Goal: Task Accomplishment & Management: Manage account settings

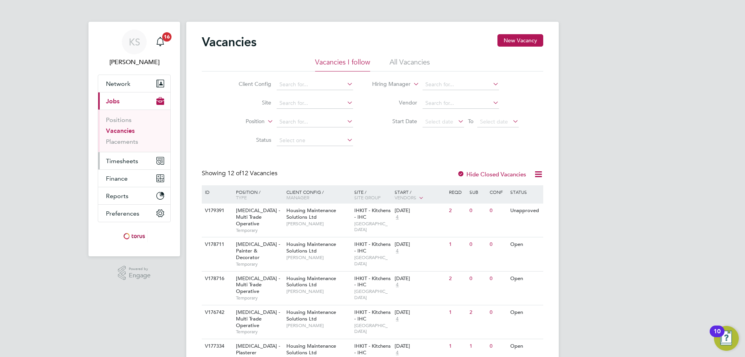
click at [119, 163] on span "Timesheets" at bounding box center [122, 160] width 32 height 7
click at [121, 161] on span "Timesheets" at bounding box center [122, 160] width 32 height 7
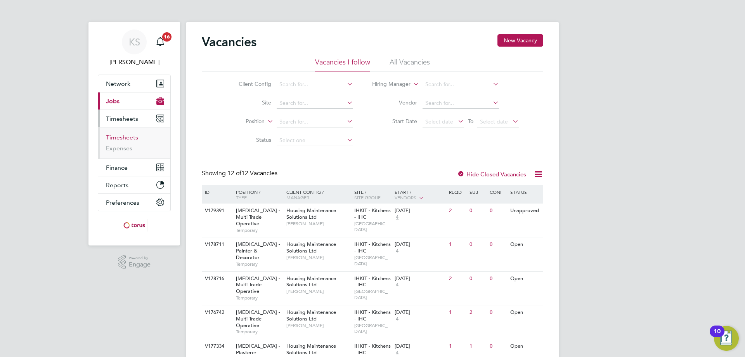
click at [131, 138] on link "Timesheets" at bounding box center [122, 136] width 32 height 7
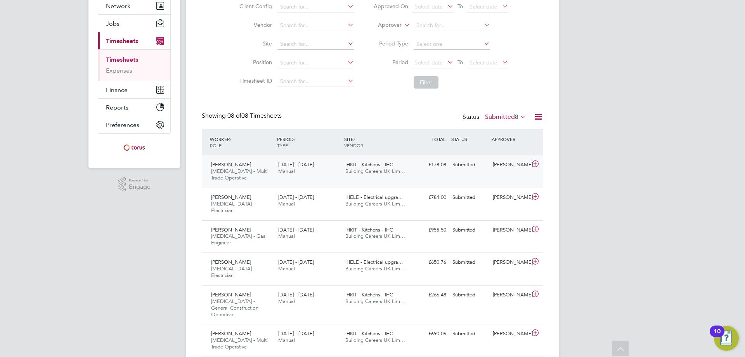
click at [534, 164] on icon at bounding box center [535, 164] width 10 height 6
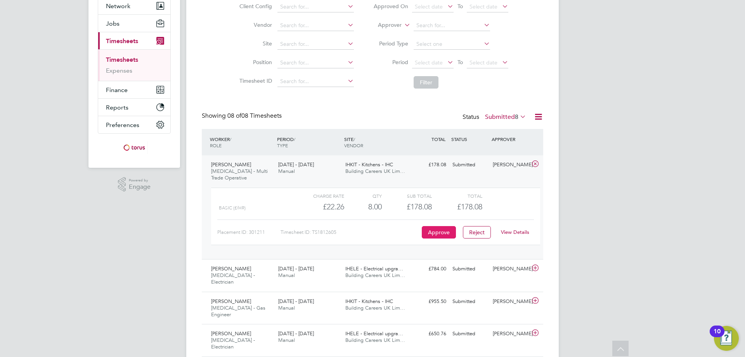
click at [438, 234] on button "Approve" at bounding box center [439, 232] width 34 height 12
click at [536, 269] on icon at bounding box center [535, 268] width 10 height 6
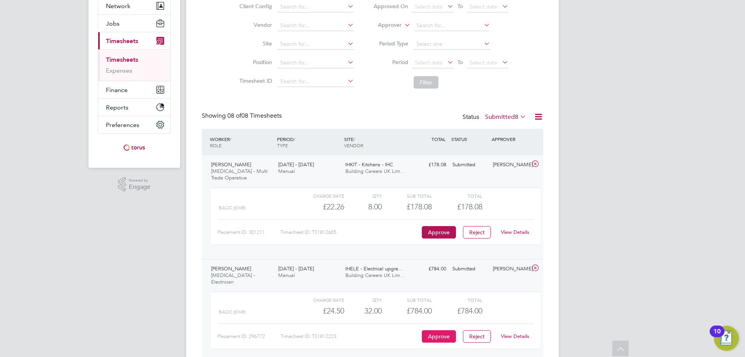
click at [440, 330] on button "Approve" at bounding box center [439, 336] width 34 height 12
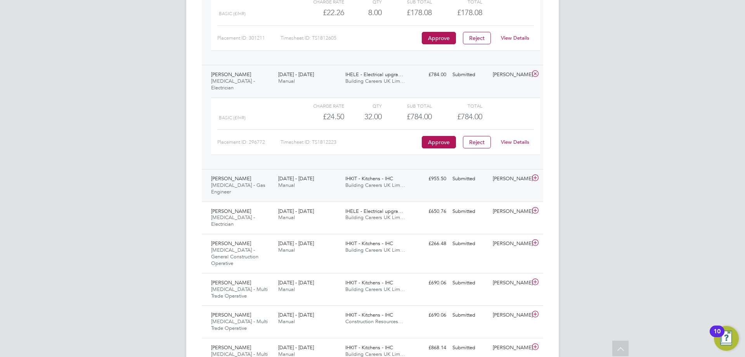
click at [531, 175] on icon at bounding box center [535, 178] width 10 height 6
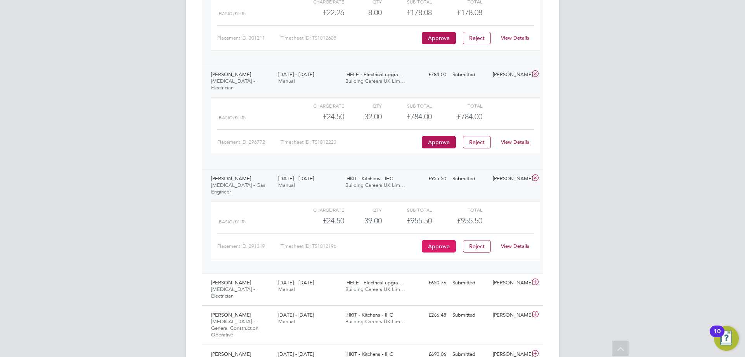
click at [439, 240] on button "Approve" at bounding box center [439, 246] width 34 height 12
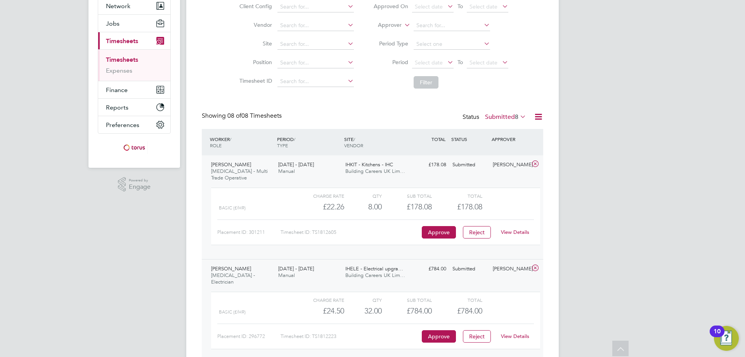
scroll to position [116, 0]
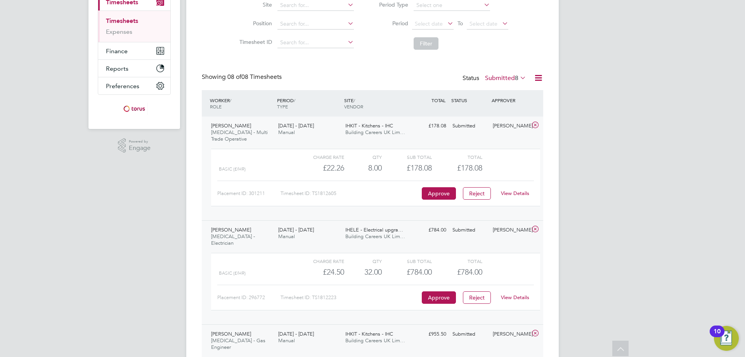
click at [511, 294] on link "View Details" at bounding box center [515, 297] width 28 height 7
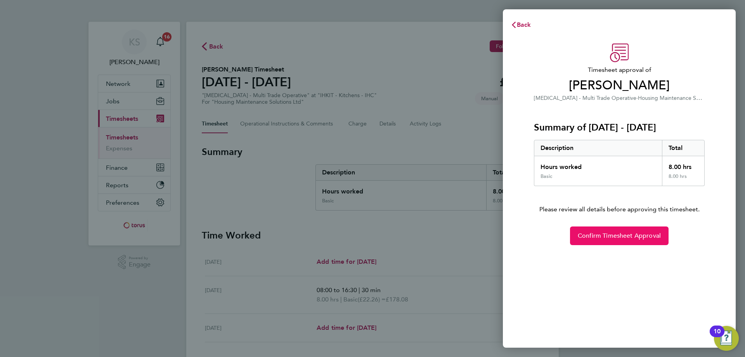
click at [644, 229] on button "Confirm Timesheet Approval" at bounding box center [619, 235] width 99 height 19
click at [616, 239] on span "Confirm Timesheet Approval" at bounding box center [619, 236] width 83 height 8
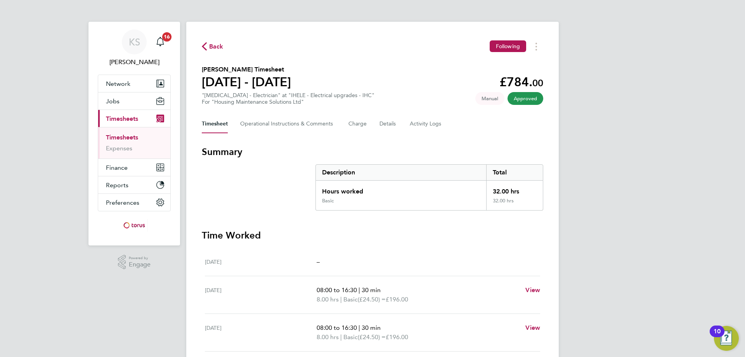
drag, startPoint x: 207, startPoint y: 45, endPoint x: 211, endPoint y: 43, distance: 4.2
click at [207, 45] on span "Back" at bounding box center [213, 45] width 22 height 7
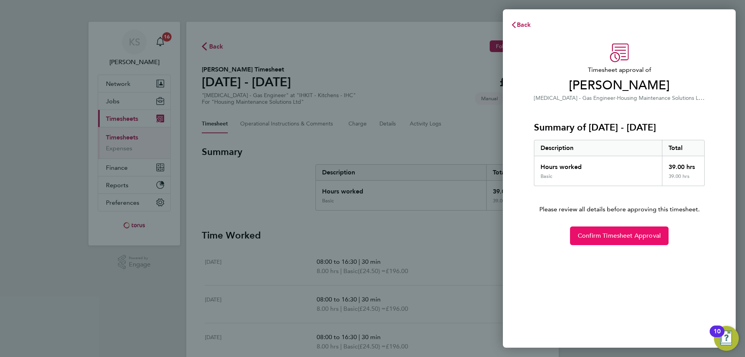
click at [608, 231] on button "Confirm Timesheet Approval" at bounding box center [619, 235] width 99 height 19
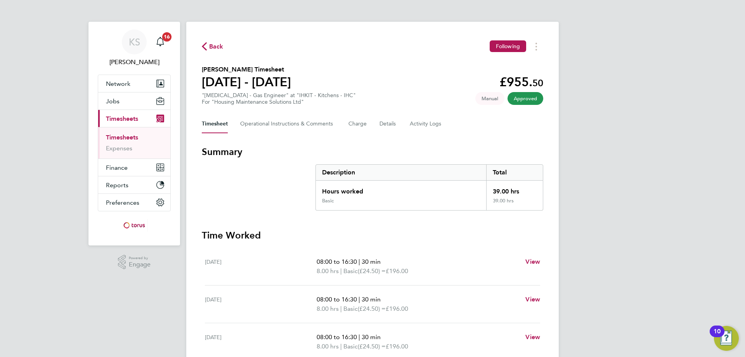
click at [217, 43] on span "Back" at bounding box center [216, 46] width 14 height 9
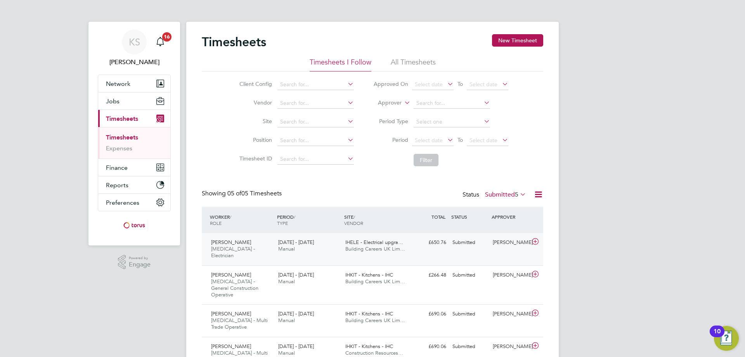
click at [536, 239] on icon at bounding box center [535, 241] width 10 height 6
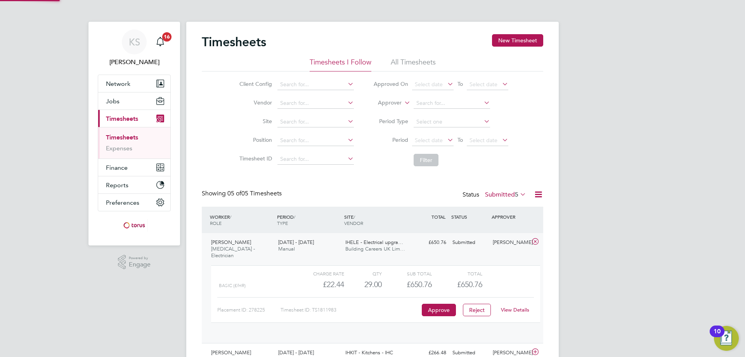
scroll to position [13, 76]
click at [414, 278] on div "£650.76" at bounding box center [407, 284] width 50 height 13
click at [517, 306] on link "View Details" at bounding box center [515, 309] width 28 height 7
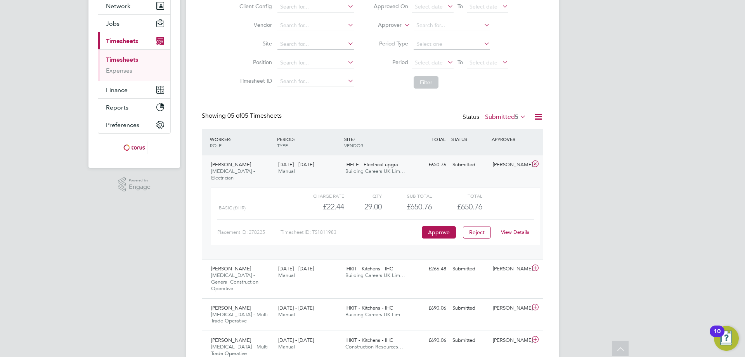
scroll to position [39, 0]
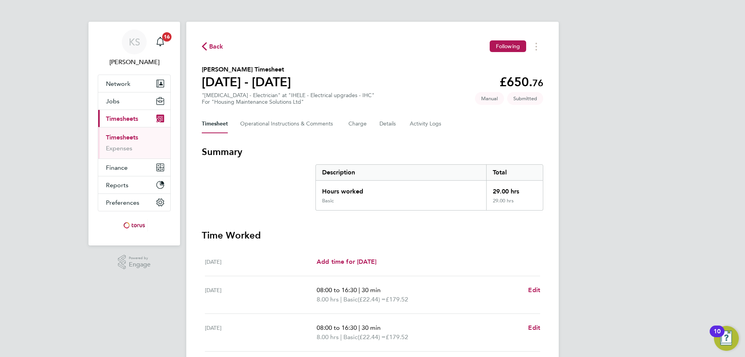
click at [215, 47] on span "Back" at bounding box center [216, 46] width 14 height 9
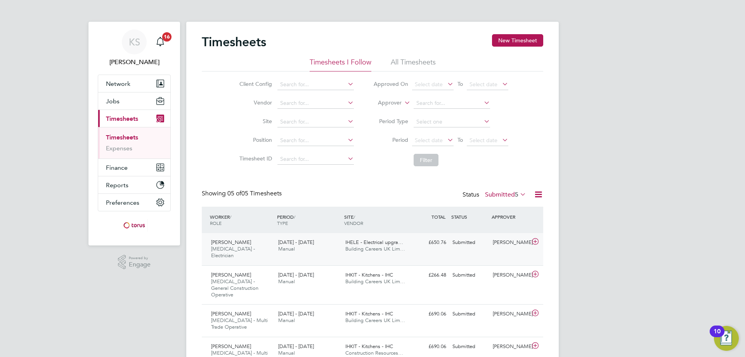
click at [503, 246] on div "Tom Wray" at bounding box center [510, 242] width 40 height 13
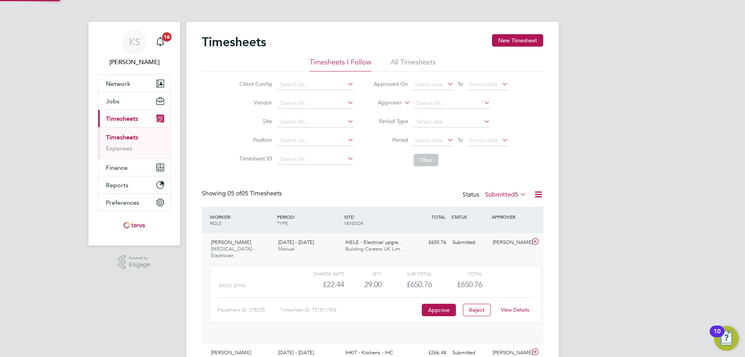
scroll to position [13, 76]
click at [441, 308] on button "Approve" at bounding box center [439, 309] width 34 height 12
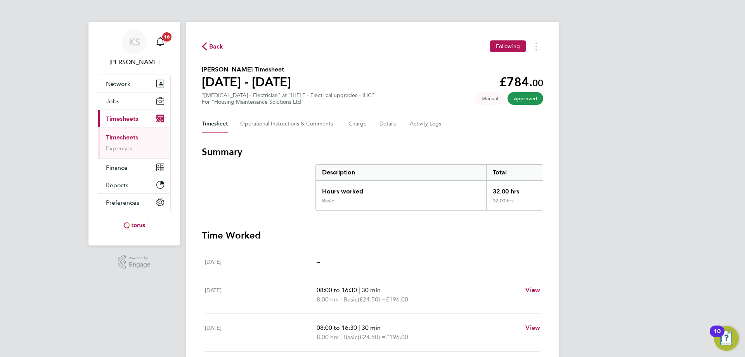
click at [221, 46] on span "Back" at bounding box center [216, 46] width 14 height 9
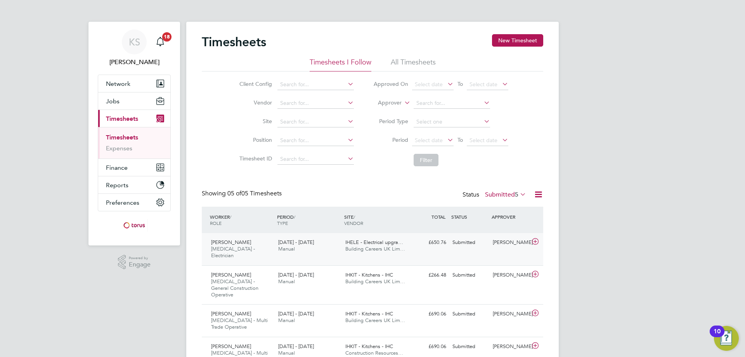
click at [536, 243] on icon at bounding box center [535, 241] width 10 height 6
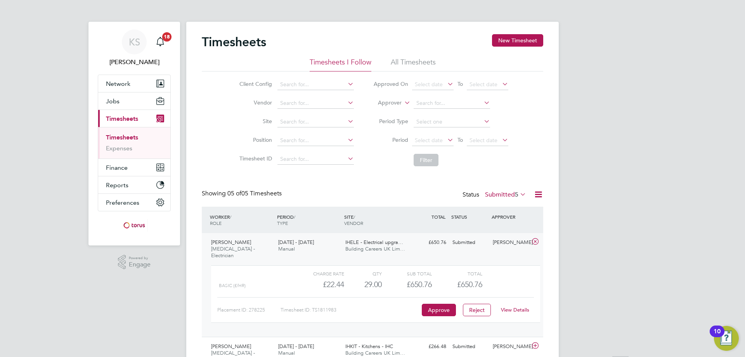
scroll to position [78, 0]
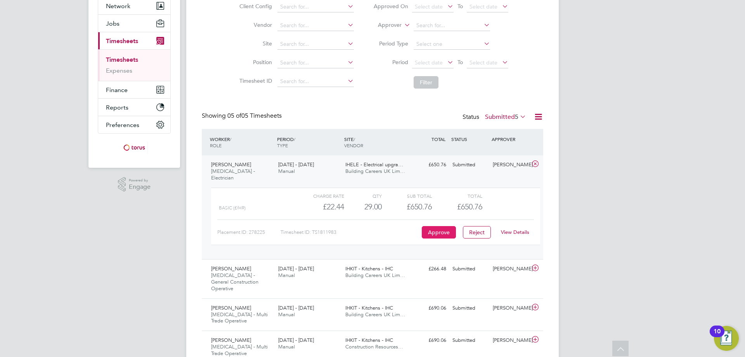
click at [438, 227] on button "Approve" at bounding box center [439, 232] width 34 height 12
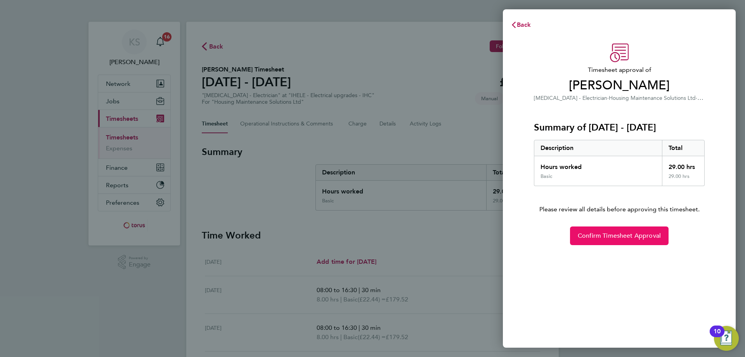
click at [630, 230] on button "Confirm Timesheet Approval" at bounding box center [619, 235] width 99 height 19
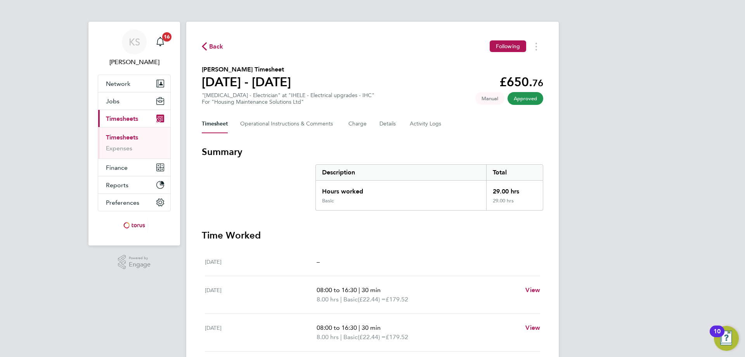
click at [223, 47] on div "Back Following" at bounding box center [372, 46] width 341 height 12
click at [219, 45] on span "Back" at bounding box center [216, 46] width 14 height 9
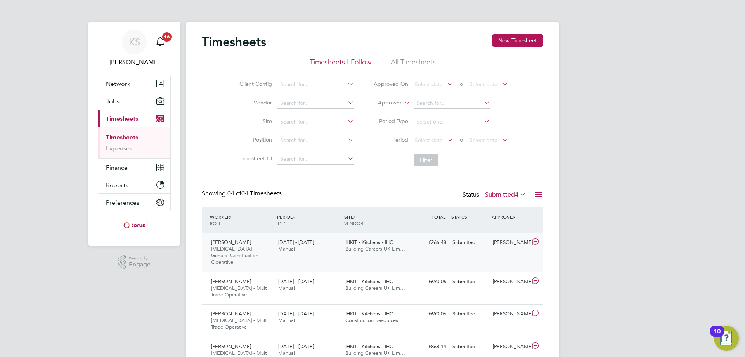
click at [535, 244] on icon at bounding box center [535, 241] width 10 height 6
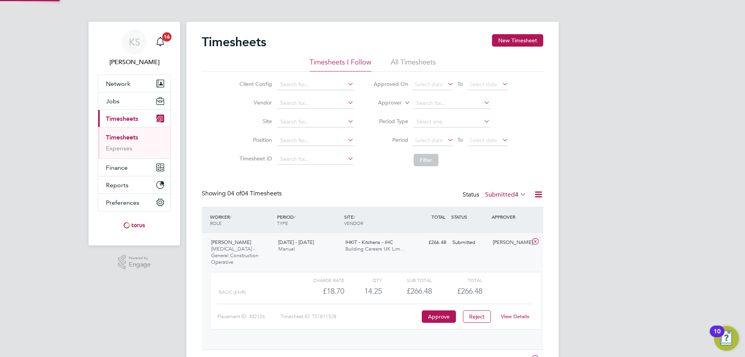
scroll to position [13, 76]
click at [452, 277] on div "Total" at bounding box center [457, 279] width 50 height 9
click at [516, 313] on link "View Details" at bounding box center [515, 316] width 28 height 7
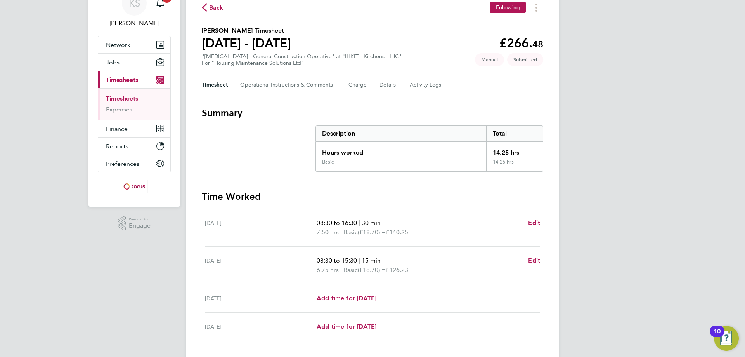
scroll to position [78, 0]
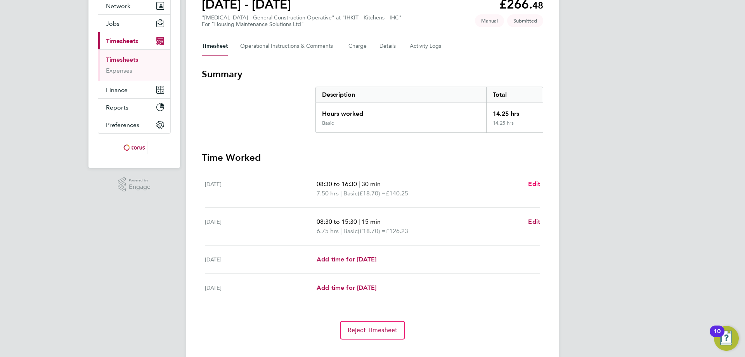
click at [528, 181] on span "Edit" at bounding box center [534, 183] width 12 height 7
select select "30"
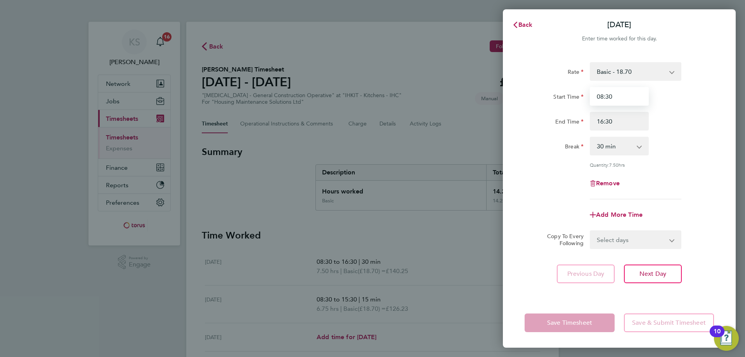
drag, startPoint x: 629, startPoint y: 96, endPoint x: 604, endPoint y: 95, distance: 24.5
click at [604, 95] on input "08:30" at bounding box center [619, 96] width 59 height 19
type input "08:00"
click at [691, 205] on div "Add More Time" at bounding box center [619, 214] width 196 height 19
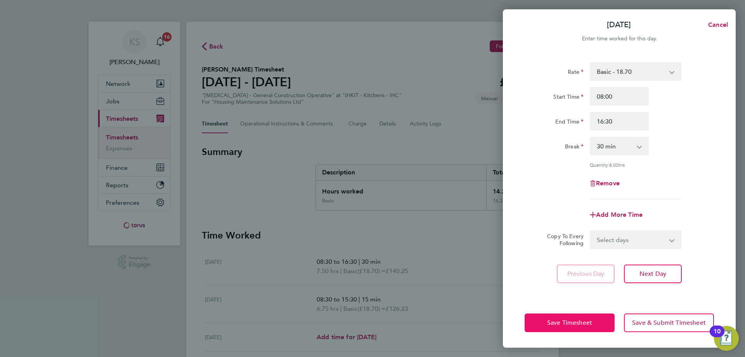
click at [606, 320] on button "Save Timesheet" at bounding box center [569, 322] width 90 height 19
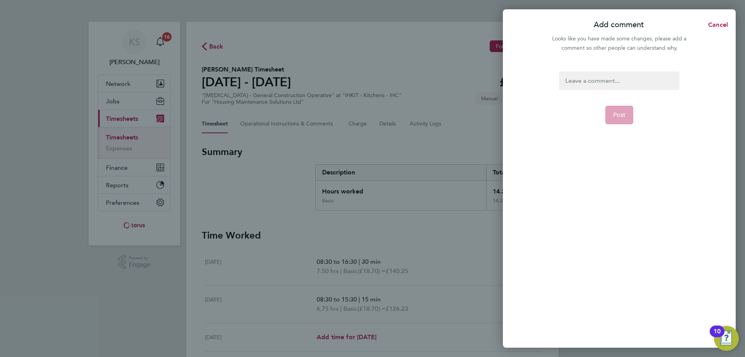
click at [609, 74] on div at bounding box center [619, 80] width 120 height 19
click at [610, 99] on form "Start at 8am Post" at bounding box center [619, 160] width 126 height 178
drag, startPoint x: 619, startPoint y: 110, endPoint x: 620, endPoint y: 106, distance: 4.2
click at [619, 111] on button "Post" at bounding box center [619, 115] width 28 height 19
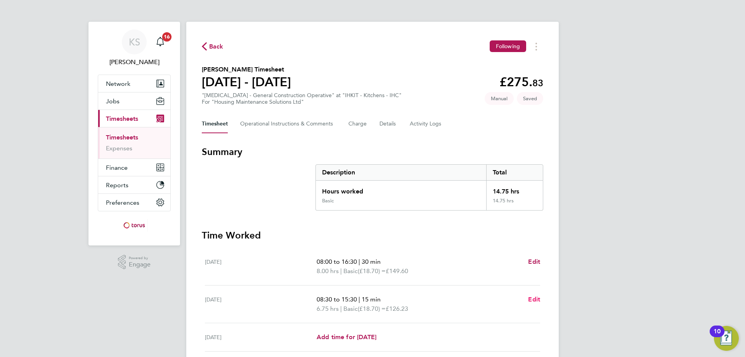
click at [531, 300] on span "Edit" at bounding box center [534, 298] width 12 height 7
select select "15"
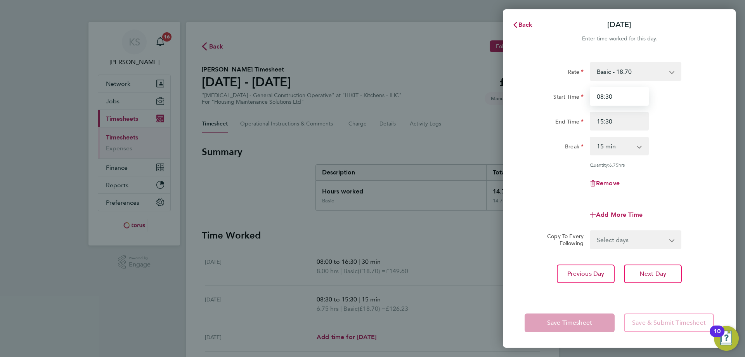
click at [627, 96] on input "08:30" at bounding box center [619, 96] width 59 height 19
type input "08:00"
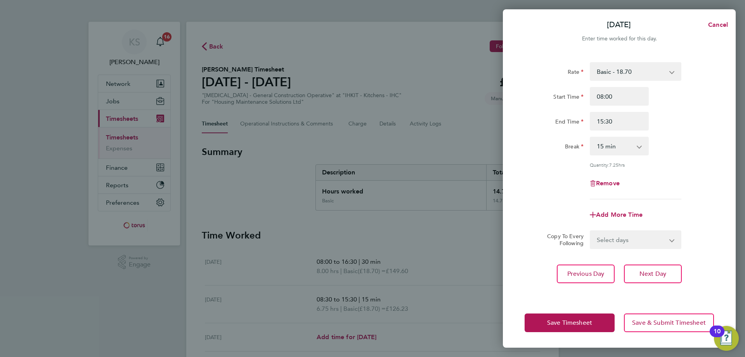
click at [639, 147] on app-icon-cross-button at bounding box center [643, 145] width 9 height 17
click at [665, 150] on div "Break 0 min 15 min 30 min 45 min 60 min 75 min 90 min" at bounding box center [619, 146] width 196 height 19
click at [629, 146] on select "0 min 15 min 30 min 45 min 60 min 75 min 90 min" at bounding box center [614, 145] width 48 height 17
select select "30"
click at [590, 137] on select "0 min 15 min 30 min 45 min 60 min 75 min 90 min" at bounding box center [614, 145] width 48 height 17
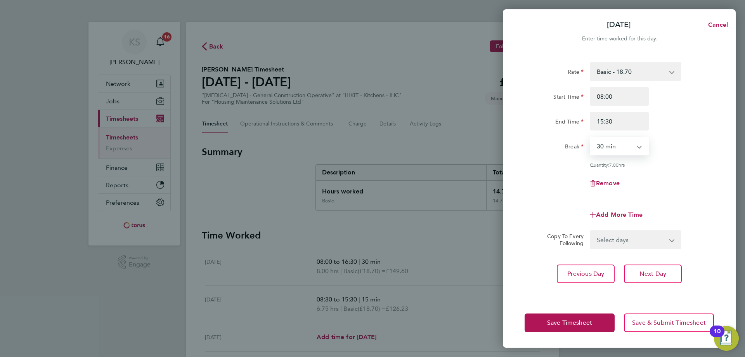
click at [681, 167] on div "Rate Basic - 18.70 Start Time 08:00 End Time 15:30 Break 0 min 15 min 30 min 45…" at bounding box center [618, 130] width 189 height 137
click at [642, 322] on span "Save & Submit Timesheet" at bounding box center [669, 322] width 74 height 8
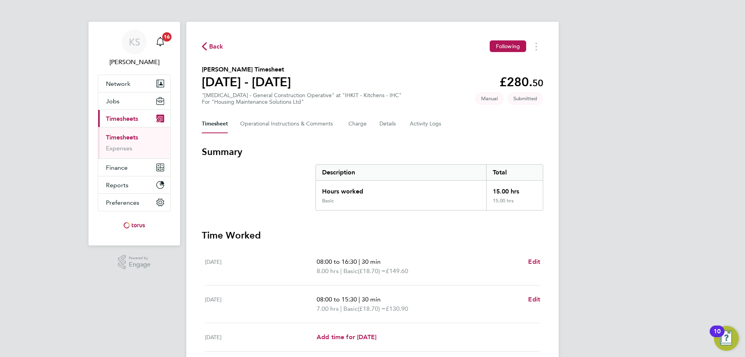
click at [219, 48] on span "Back" at bounding box center [216, 46] width 14 height 9
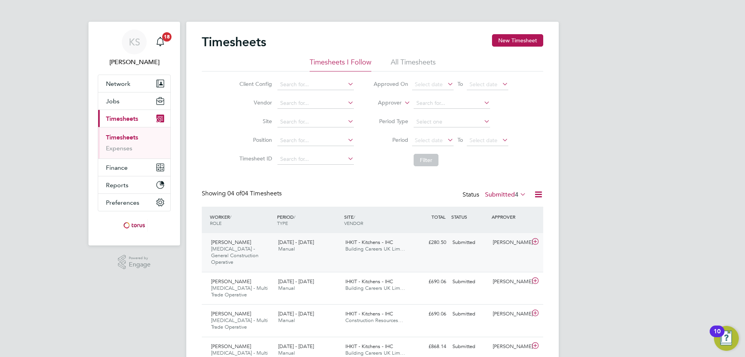
click at [536, 242] on icon at bounding box center [535, 241] width 10 height 6
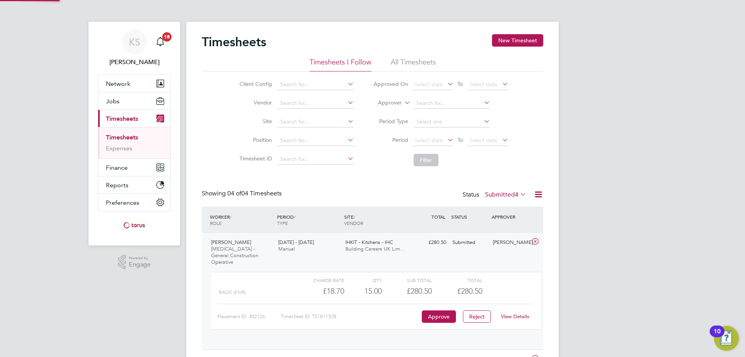
scroll to position [13, 76]
click at [444, 310] on button "Approve" at bounding box center [439, 316] width 34 height 12
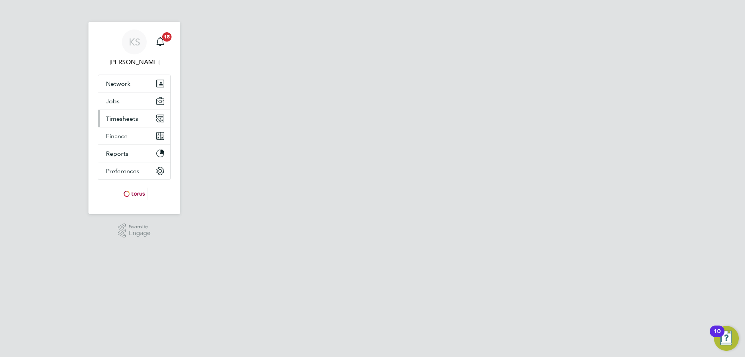
click at [123, 120] on span "Timesheets" at bounding box center [122, 118] width 32 height 7
click at [120, 122] on button "Timesheets" at bounding box center [134, 118] width 72 height 17
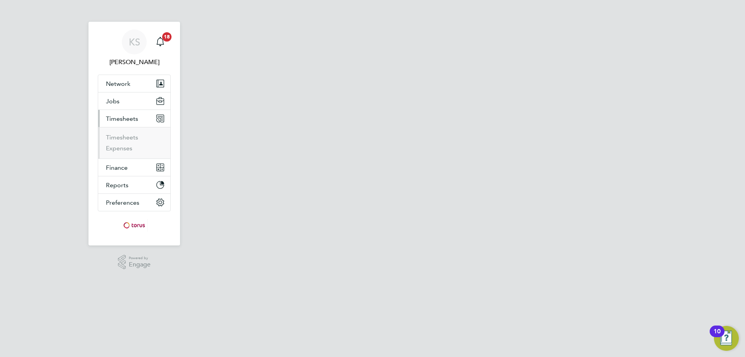
click at [123, 142] on li "Timesheets" at bounding box center [135, 138] width 58 height 11
click at [124, 138] on link "Timesheets" at bounding box center [122, 136] width 32 height 7
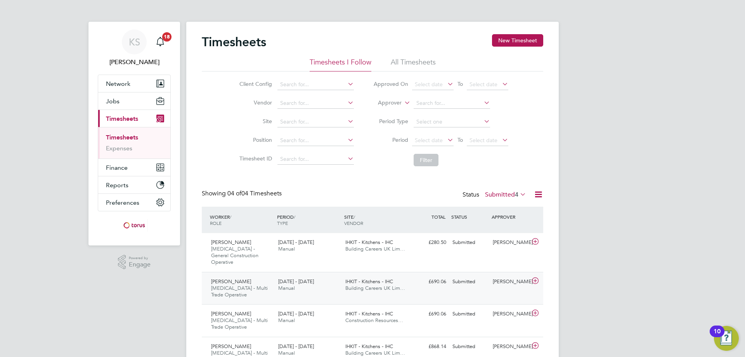
click at [531, 277] on icon at bounding box center [535, 280] width 10 height 6
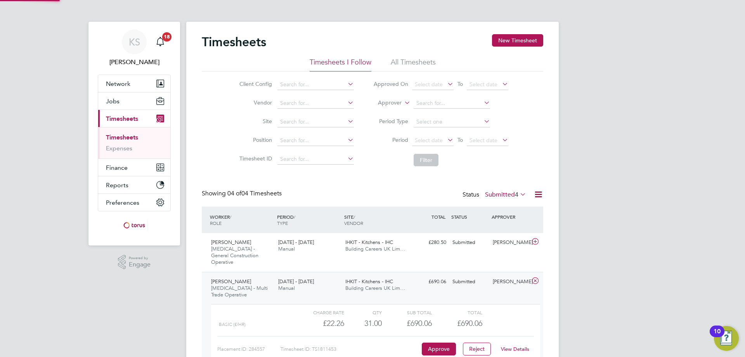
scroll to position [13, 76]
click at [437, 342] on button "Approve" at bounding box center [439, 348] width 34 height 12
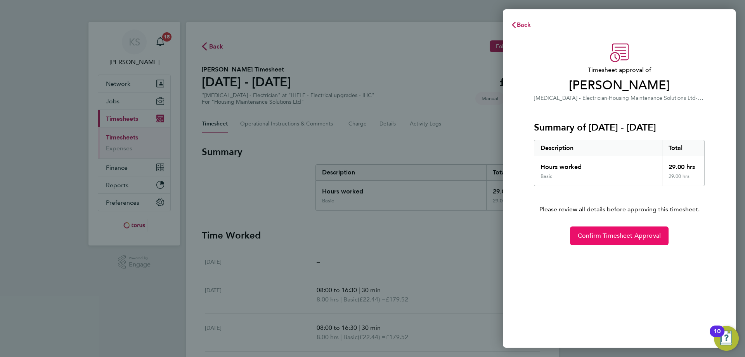
click at [618, 229] on button "Confirm Timesheet Approval" at bounding box center [619, 235] width 99 height 19
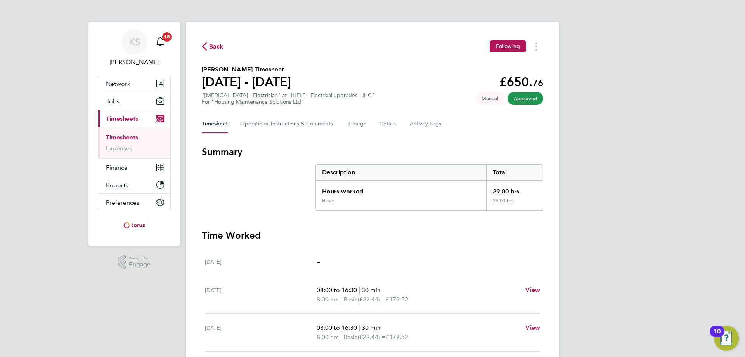
click at [216, 47] on span "Back" at bounding box center [216, 46] width 14 height 9
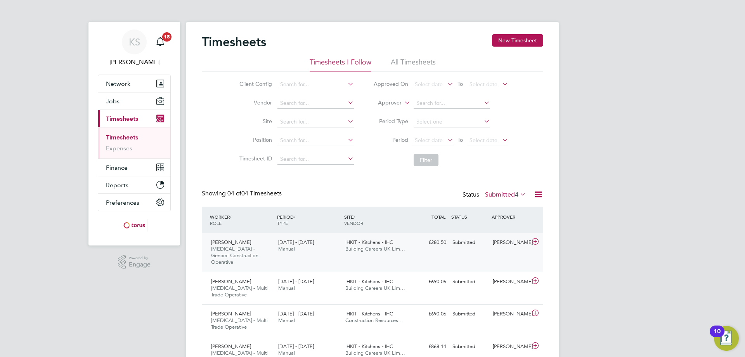
click at [536, 240] on icon at bounding box center [535, 241] width 10 height 6
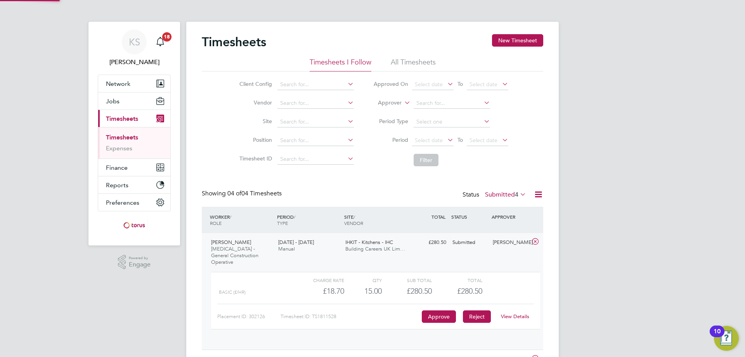
scroll to position [13, 76]
click at [443, 310] on button "Approve" at bounding box center [439, 316] width 34 height 12
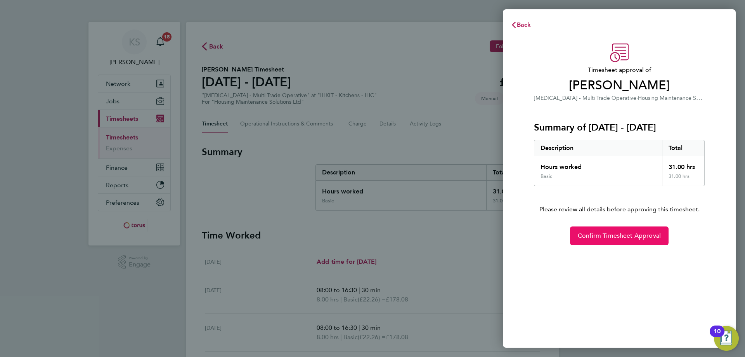
click at [635, 241] on button "Confirm Timesheet Approval" at bounding box center [619, 235] width 99 height 19
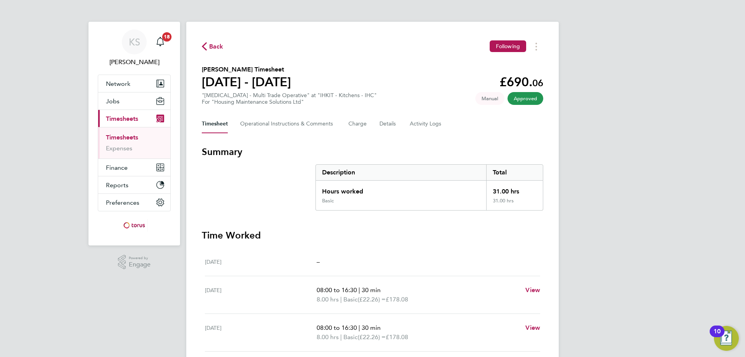
click at [218, 39] on div "Back Following [PERSON_NAME] Timesheet [DATE] - [DATE] £690. 06 "[MEDICAL_DATA]…" at bounding box center [372, 262] width 372 height 480
click at [215, 45] on span "Back" at bounding box center [216, 46] width 14 height 9
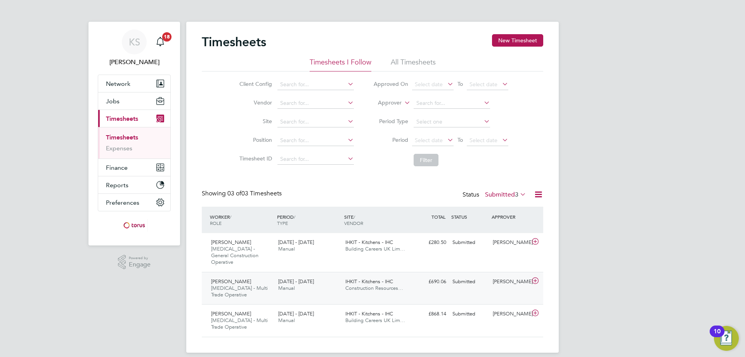
click at [532, 277] on icon at bounding box center [535, 280] width 10 height 6
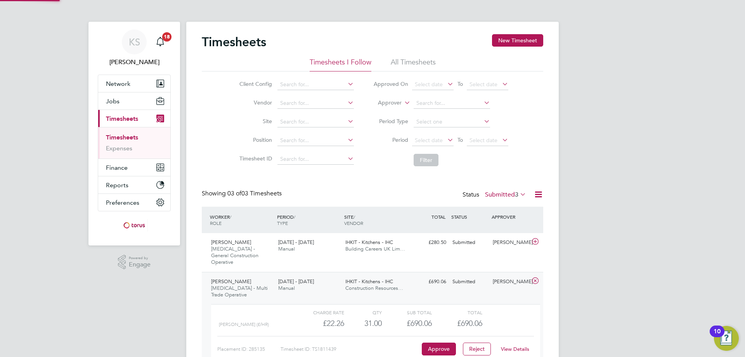
scroll to position [13, 76]
click at [446, 344] on button "Approve" at bounding box center [439, 348] width 34 height 12
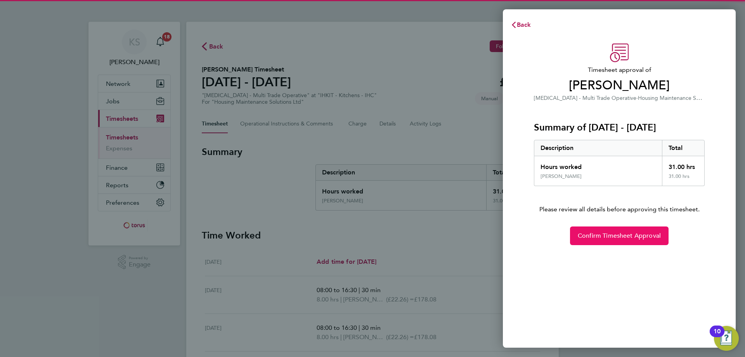
click at [611, 231] on button "Confirm Timesheet Approval" at bounding box center [619, 235] width 99 height 19
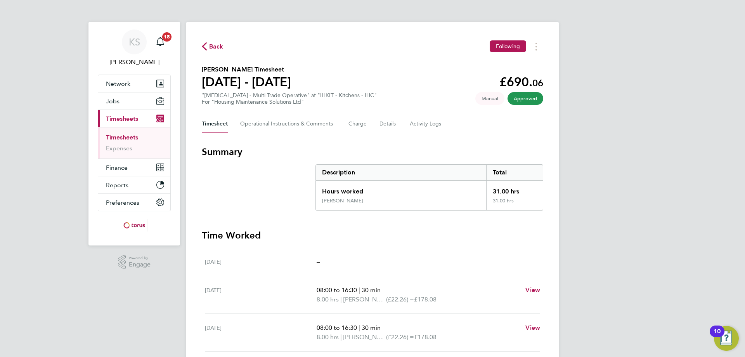
click at [221, 45] on span "Back" at bounding box center [216, 46] width 14 height 9
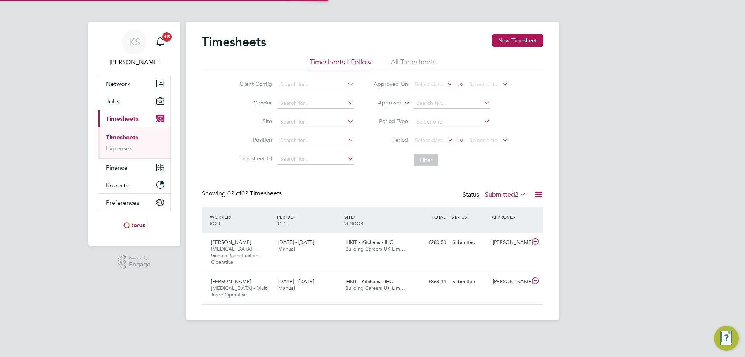
scroll to position [20, 68]
click at [535, 277] on icon at bounding box center [535, 280] width 10 height 6
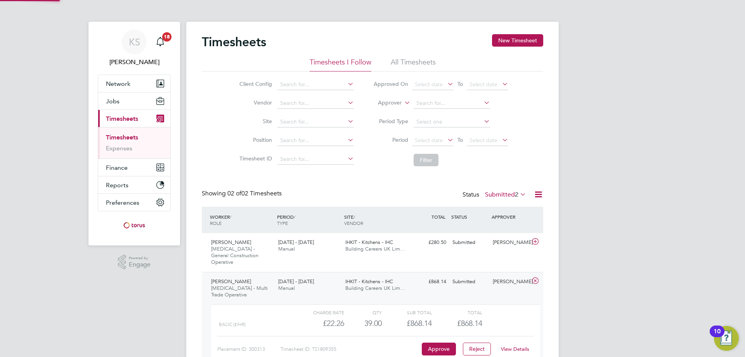
scroll to position [13, 76]
click at [460, 320] on span "£868.14" at bounding box center [469, 322] width 25 height 9
click at [331, 317] on div "£22.26" at bounding box center [319, 323] width 50 height 13
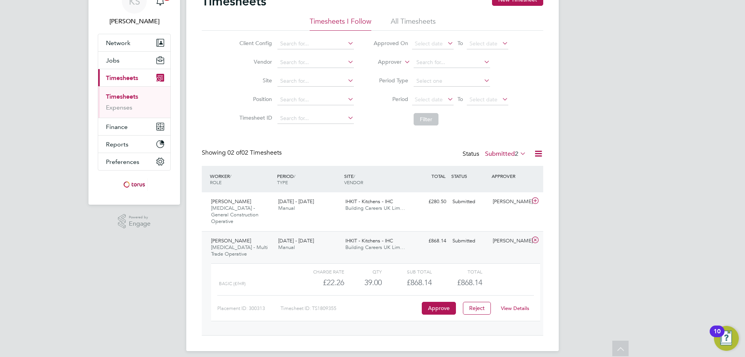
click at [517, 305] on link "View Details" at bounding box center [515, 308] width 28 height 7
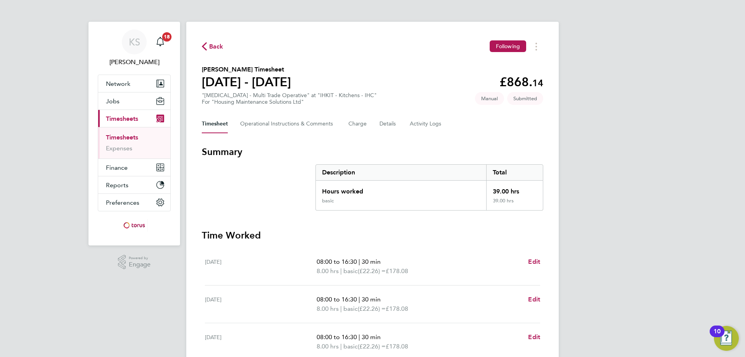
scroll to position [39, 0]
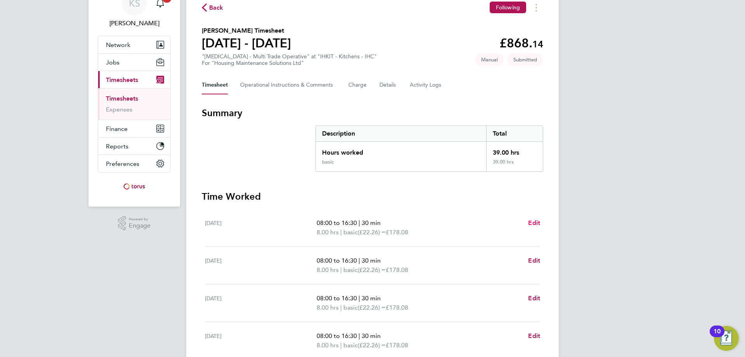
click at [535, 220] on span "Edit" at bounding box center [534, 222] width 12 height 7
select select "30"
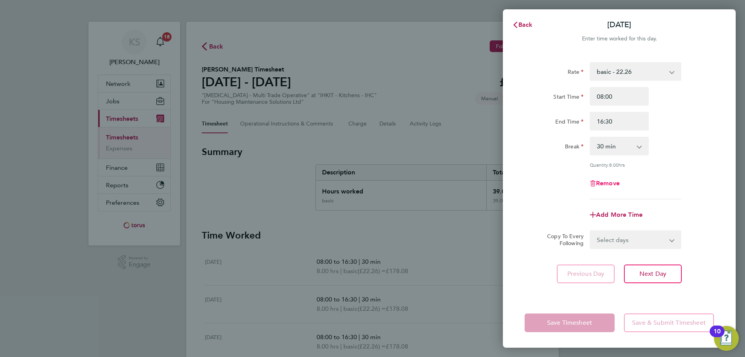
click at [614, 182] on span "Remove" at bounding box center [608, 182] width 24 height 7
select select "null"
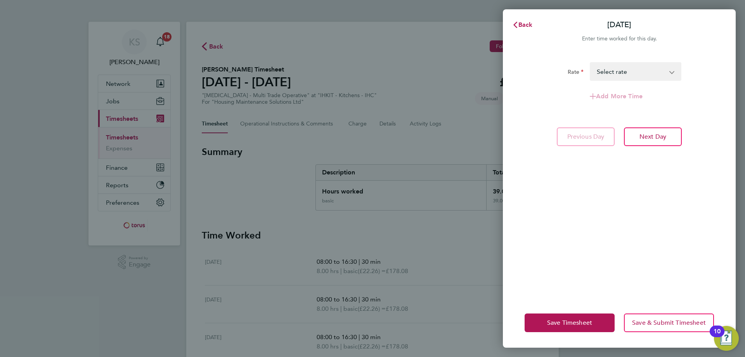
click at [644, 73] on select "basic - 22.26 Select rate" at bounding box center [630, 71] width 81 height 17
click at [610, 225] on div "Rate basic - 22.26 Select rate Add More Time Previous Day Next Day" at bounding box center [619, 175] width 233 height 245
click at [584, 324] on span "Save Timesheet" at bounding box center [569, 322] width 45 height 8
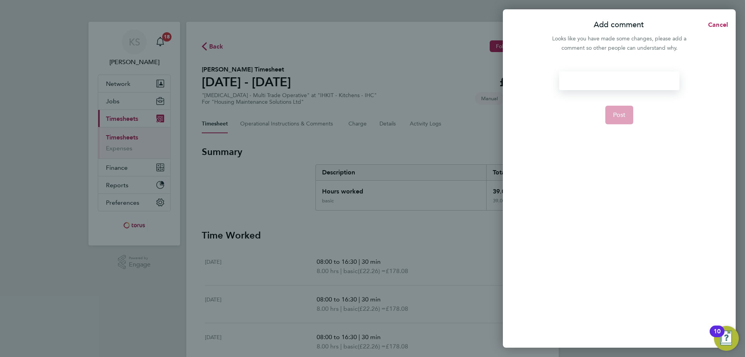
click at [614, 73] on div at bounding box center [619, 80] width 120 height 19
click at [629, 114] on button "Post" at bounding box center [619, 115] width 28 height 19
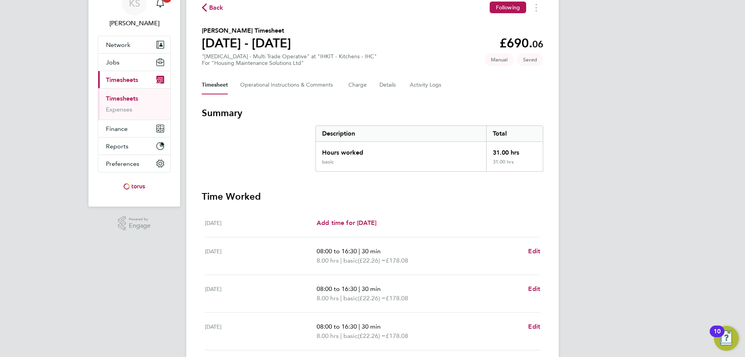
scroll to position [195, 0]
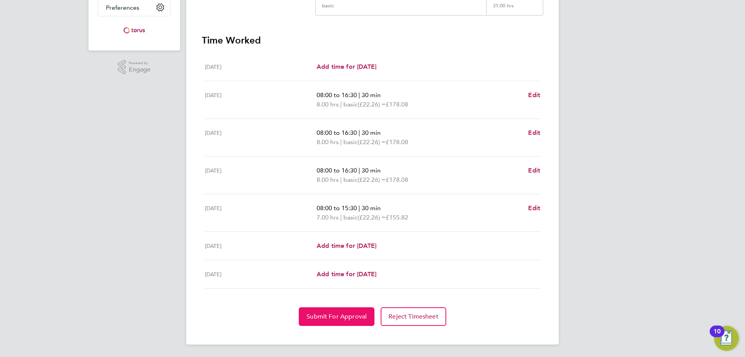
click at [356, 317] on span "Submit For Approval" at bounding box center [336, 316] width 60 height 8
click at [333, 320] on button "Approve Timesheet" at bounding box center [336, 316] width 73 height 19
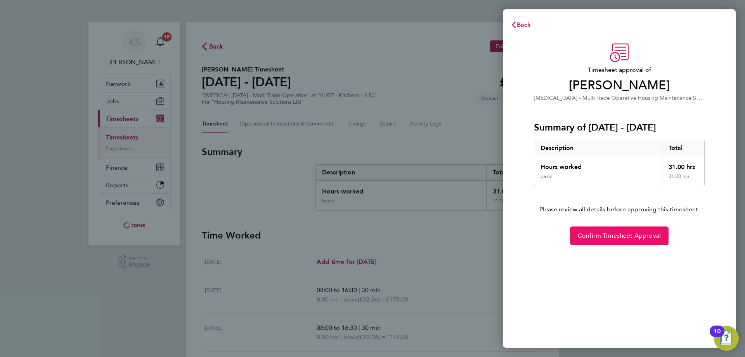
click at [636, 232] on span "Confirm Timesheet Approval" at bounding box center [619, 236] width 83 height 8
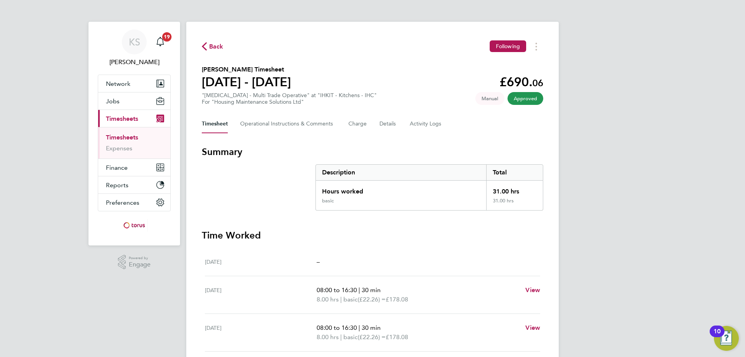
click at [216, 45] on span "Back" at bounding box center [216, 46] width 14 height 9
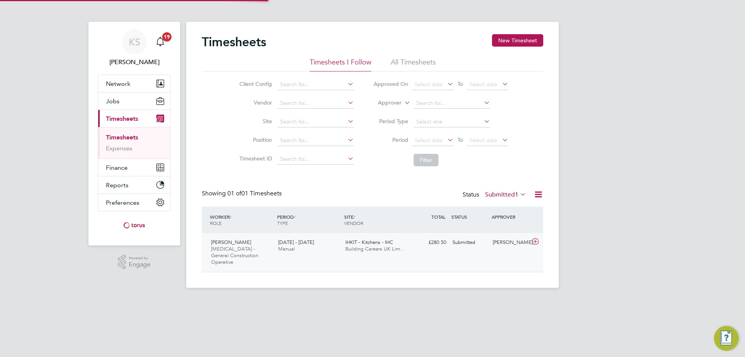
scroll to position [20, 68]
click at [537, 242] on icon at bounding box center [535, 241] width 10 height 6
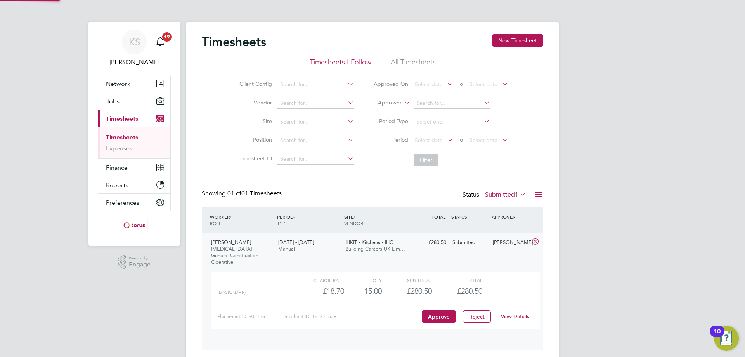
scroll to position [13, 76]
click at [521, 313] on link "View Details" at bounding box center [515, 316] width 28 height 7
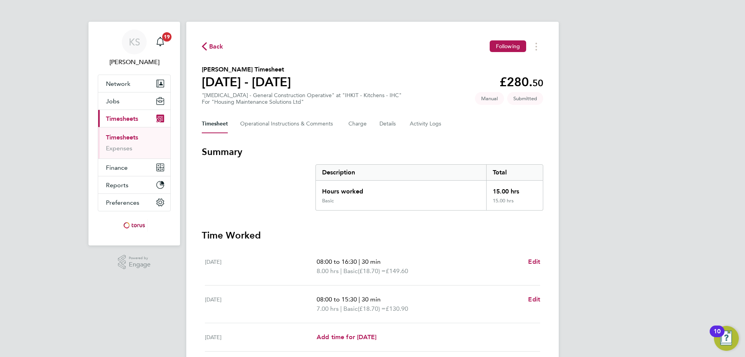
click at [209, 45] on span "Back" at bounding box center [216, 46] width 14 height 9
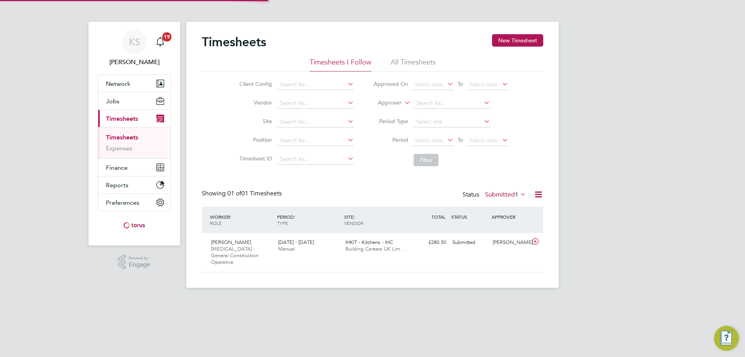
scroll to position [20, 68]
click at [509, 241] on div "[PERSON_NAME]" at bounding box center [510, 242] width 40 height 13
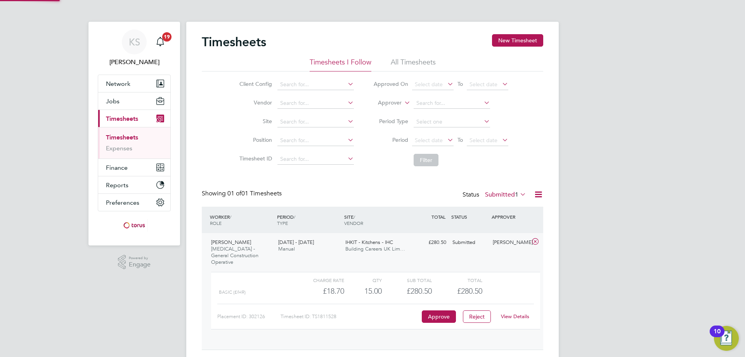
scroll to position [13, 76]
click at [442, 310] on button "Approve" at bounding box center [439, 316] width 34 height 12
